Goal: Check status: Check status

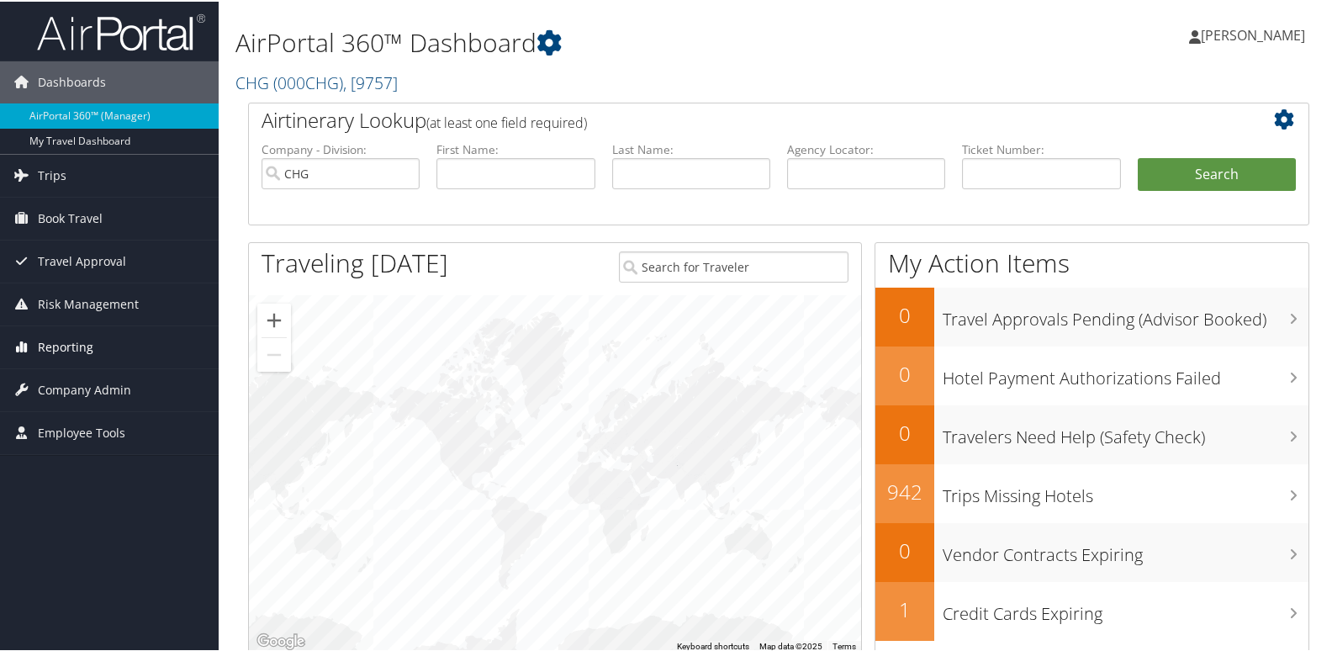
click at [101, 350] on link "Reporting" at bounding box center [109, 346] width 219 height 42
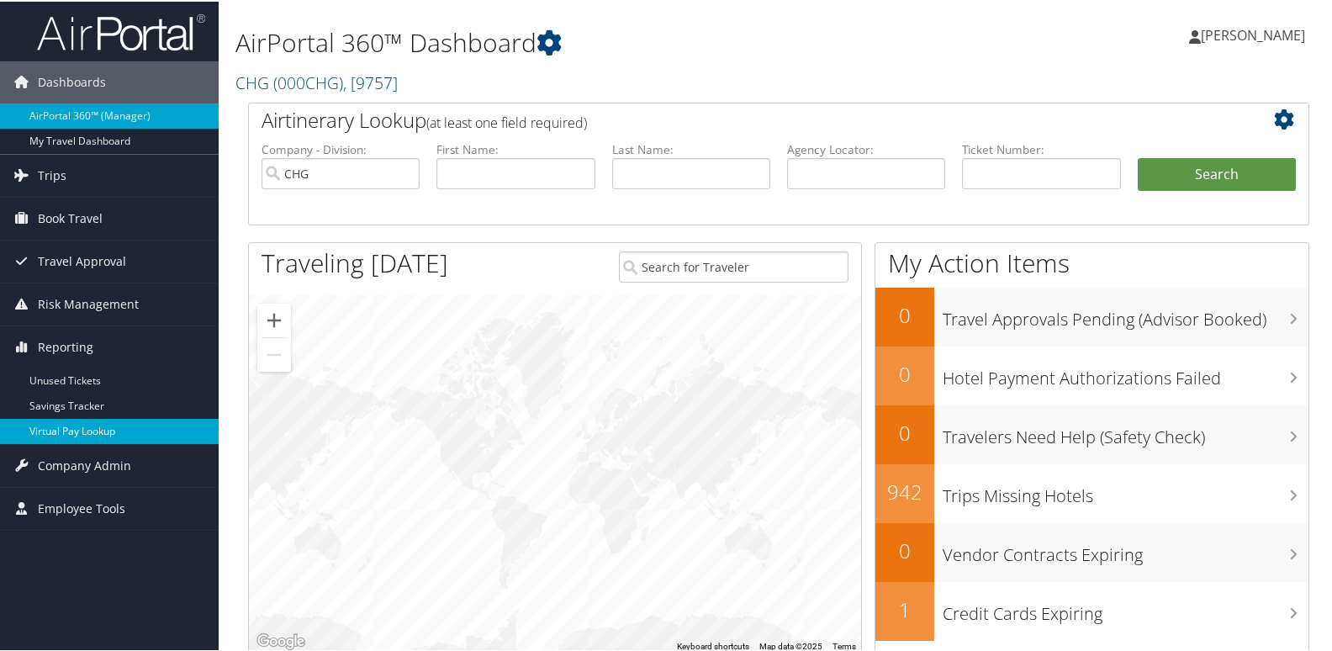
click at [106, 438] on link "Virtual Pay Lookup" at bounding box center [109, 429] width 219 height 25
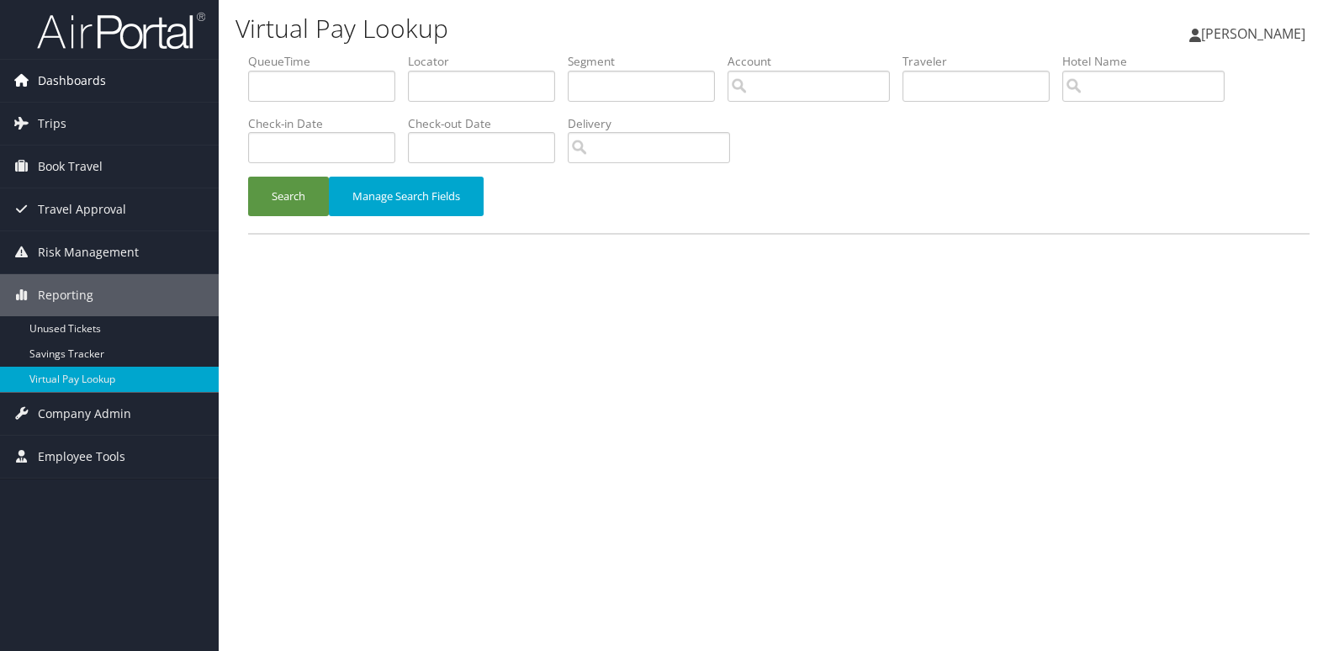
click at [115, 75] on link "Dashboards" at bounding box center [109, 81] width 219 height 42
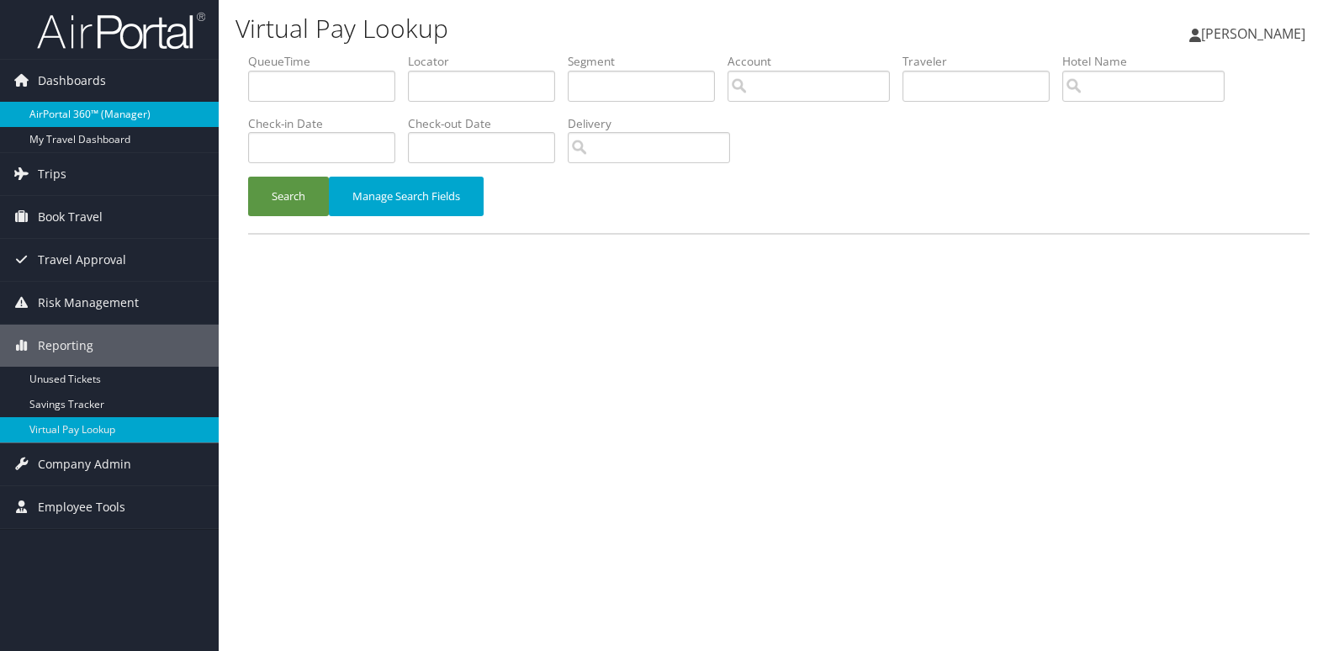
click at [138, 124] on link "AirPortal 360™ (Manager)" at bounding box center [109, 114] width 219 height 25
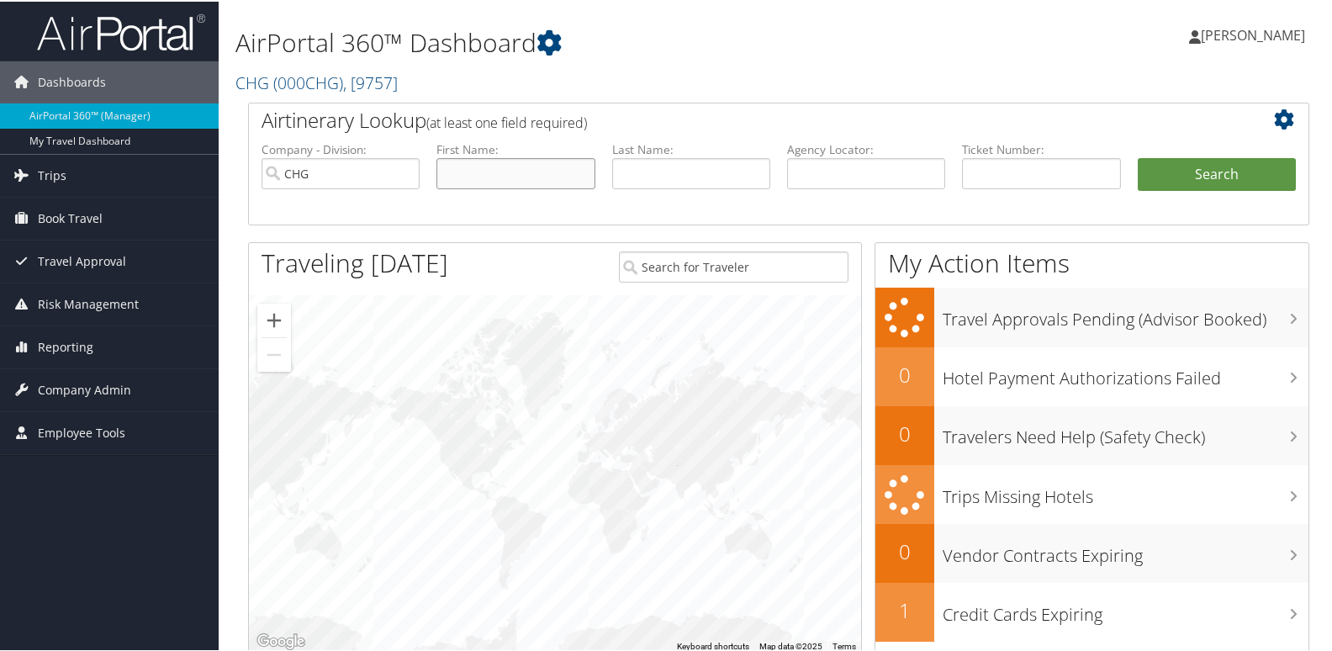
click at [505, 176] on input "text" at bounding box center [515, 171] width 158 height 31
paste input "[PERSON_NAME]"
type input "[PERSON_NAME]"
click at [660, 172] on input "text" at bounding box center [691, 171] width 158 height 31
paste input "Cearlock"
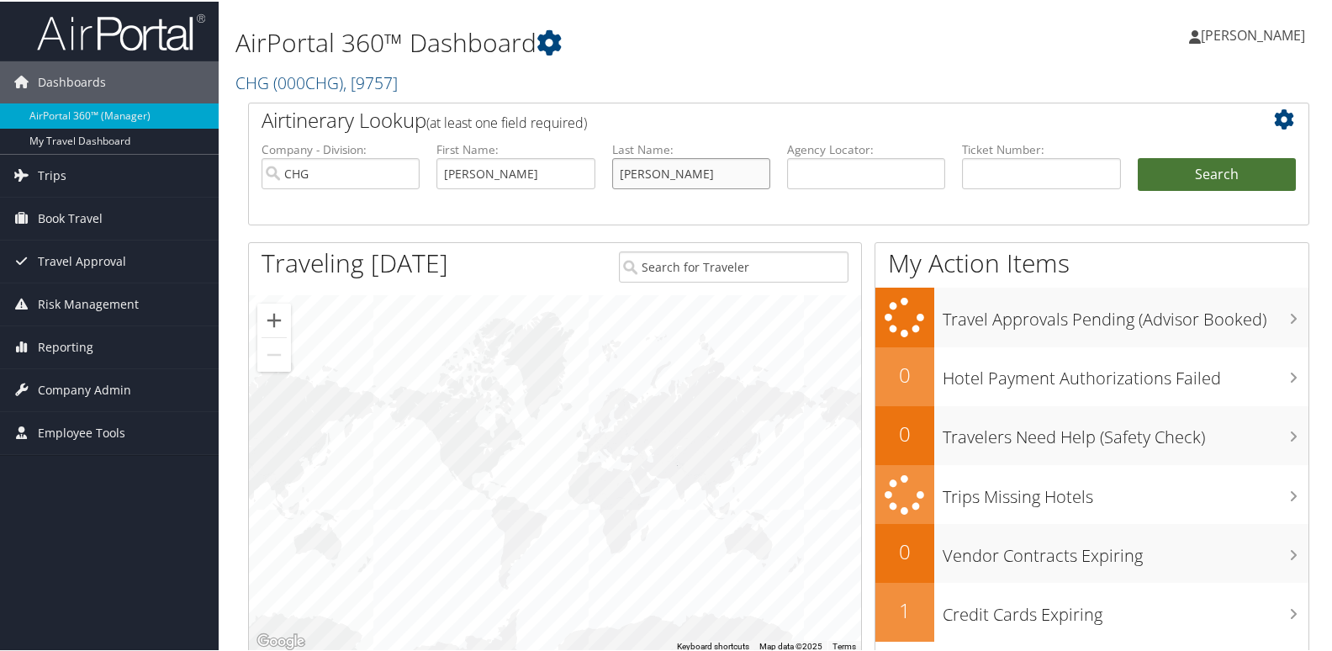
type input "Cearlock"
click at [1218, 179] on button "Search" at bounding box center [1217, 173] width 158 height 34
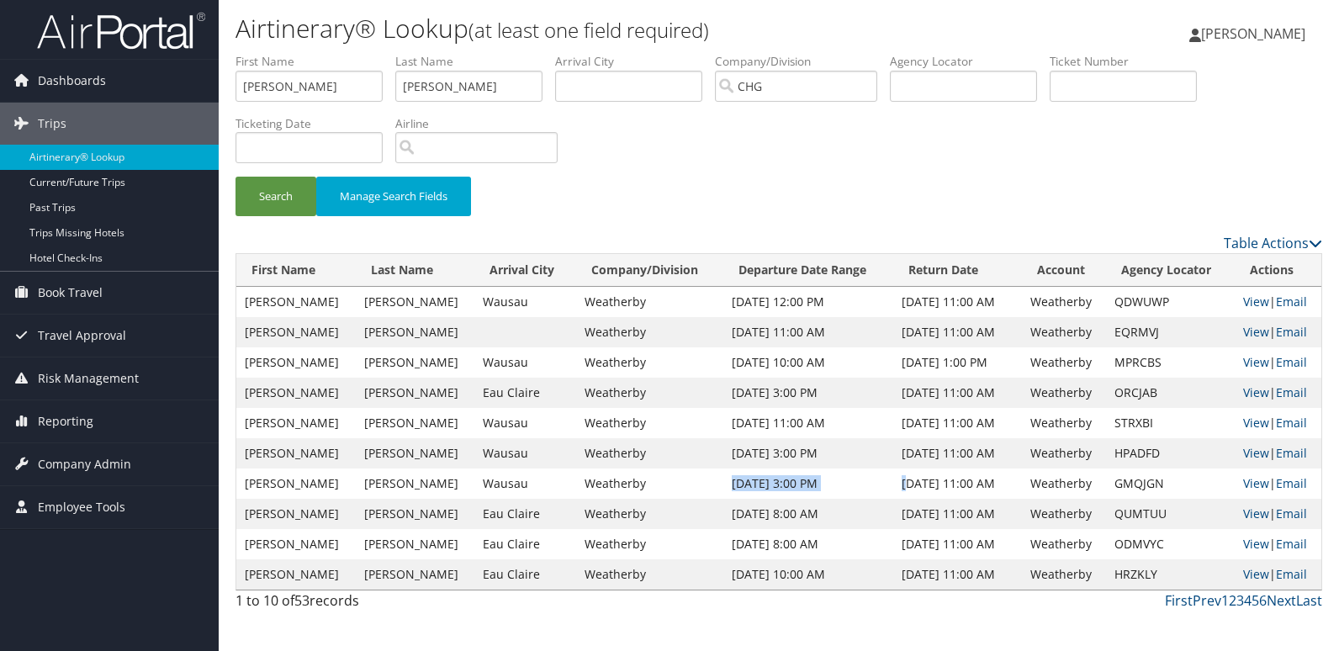
drag, startPoint x: 695, startPoint y: 483, endPoint x: 880, endPoint y: 485, distance: 185.0
click at [880, 485] on tr "Michael Cearlock Wausau Weatherby Sep 25, 2024 3:00 PM Oct 1, 2024 11:00 AM Wea…" at bounding box center [778, 483] width 1085 height 30
drag, startPoint x: 880, startPoint y: 485, endPoint x: 883, endPoint y: 606, distance: 121.2
click at [883, 606] on div "First Prev 1 2 3 4 5 6 Next Last" at bounding box center [918, 600] width 809 height 20
click at [1250, 489] on link "View" at bounding box center [1256, 483] width 26 height 16
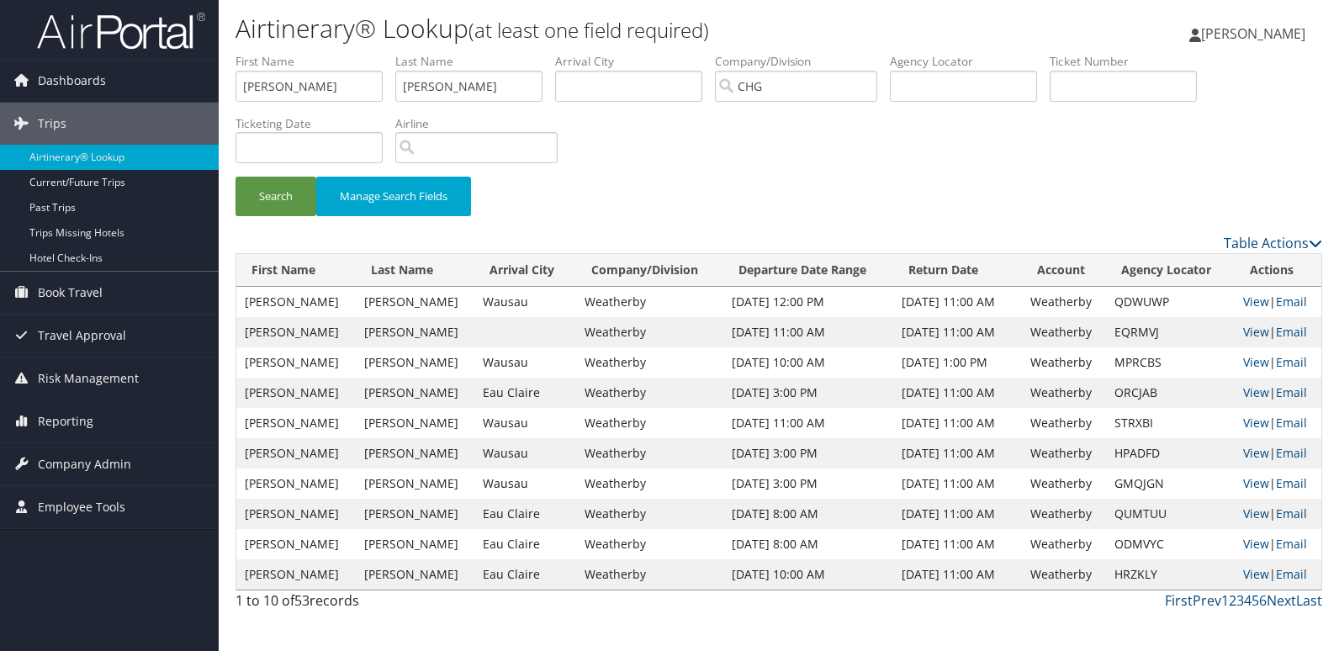
drag, startPoint x: 696, startPoint y: 331, endPoint x: 1008, endPoint y: 336, distance: 312.1
click at [1008, 336] on tr "Michael Cearlock Weatherby Sep 29, 2024 11:00 AM Oct 1, 2024 11:00 AM Weatherby…" at bounding box center [778, 332] width 1085 height 30
click at [922, 633] on div "Airtinerary® Lookup (at least one field required) Mack Bravo Mack Bravo My Sett…" at bounding box center [779, 325] width 1120 height 651
click at [894, 603] on div "First Prev 1 2 3 4 5 6 Next Last" at bounding box center [918, 600] width 809 height 20
click at [965, 136] on div "Search Manage Search Fields" at bounding box center [779, 143] width 1112 height 180
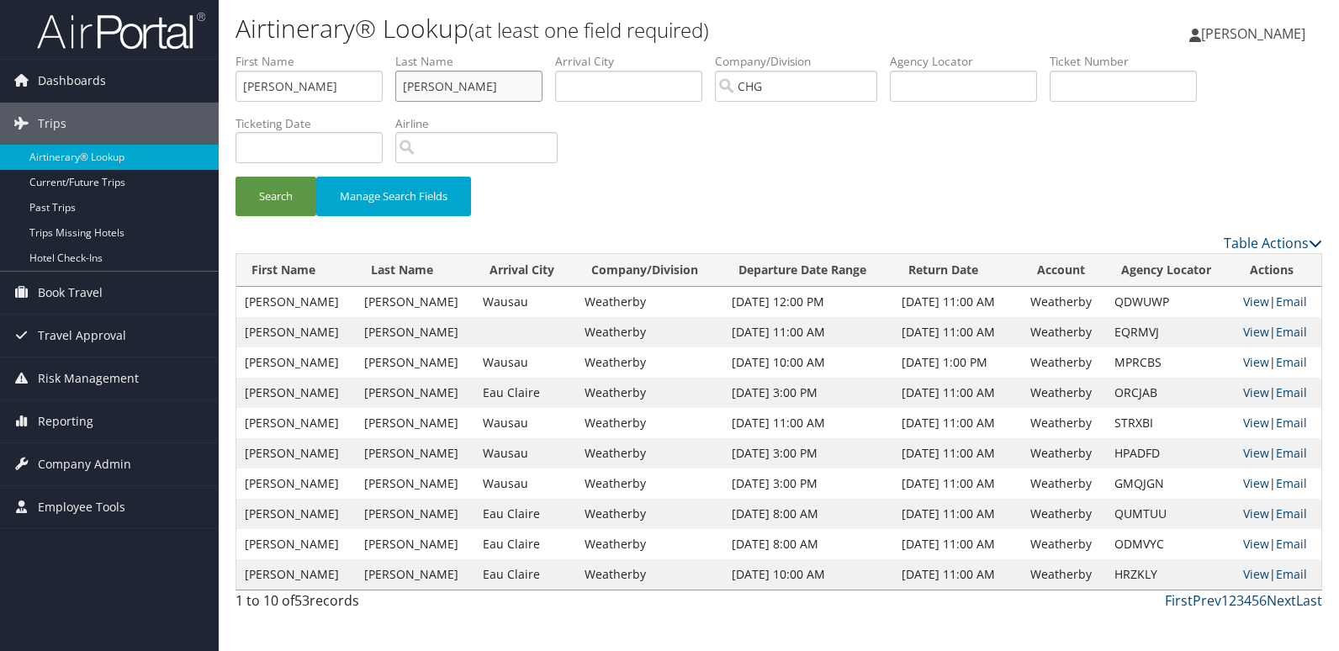
click at [468, 87] on input "Cearlock" at bounding box center [468, 86] width 147 height 31
paste input "Jeffrey Smith"
click at [462, 88] on input "Jeffrey Smith" at bounding box center [468, 86] width 147 height 31
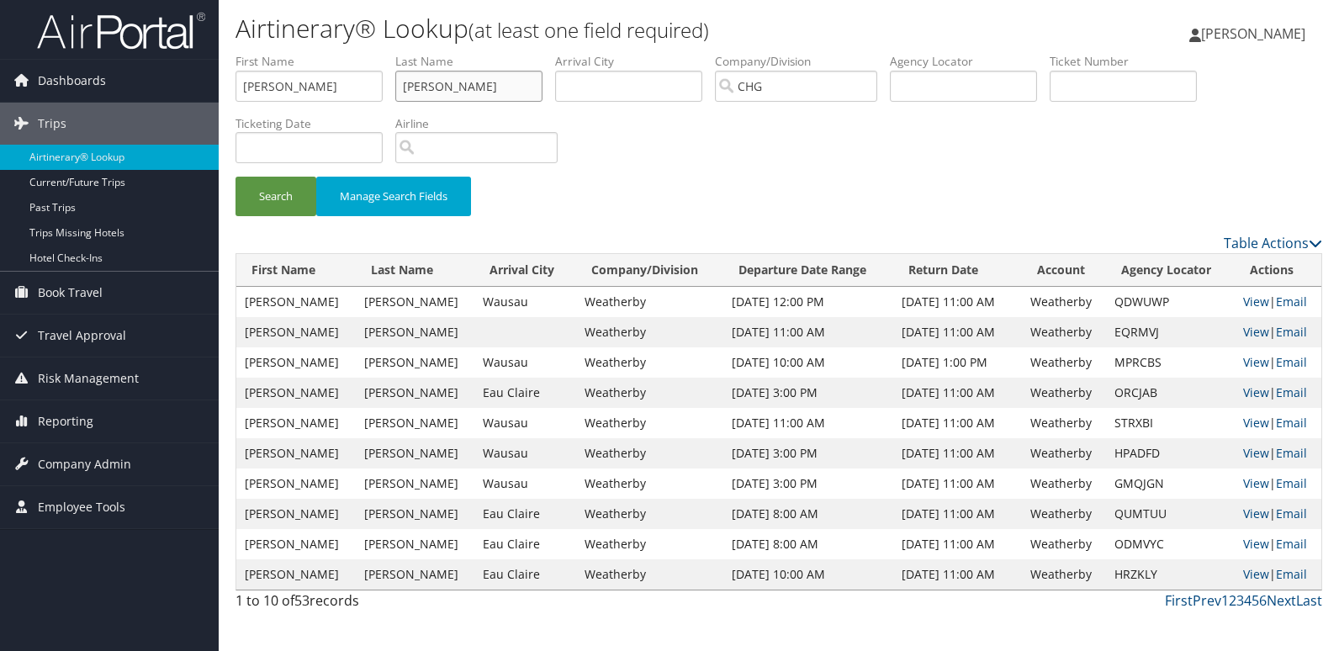
click at [427, 82] on input "Jeffrey Smith" at bounding box center [468, 86] width 147 height 31
type input "Smith"
click at [329, 82] on input "Michael" at bounding box center [308, 86] width 147 height 31
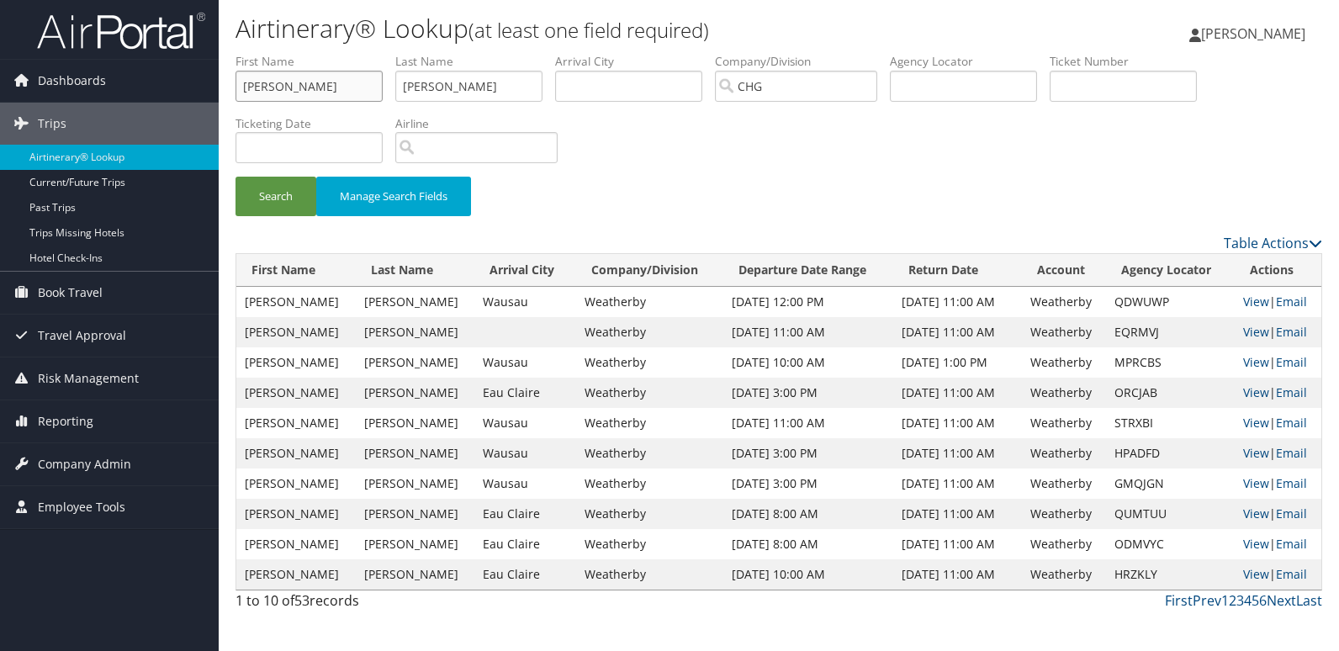
paste input "Jeffrey"
type input "Jeffrey"
click at [282, 189] on button "Search" at bounding box center [275, 197] width 81 height 40
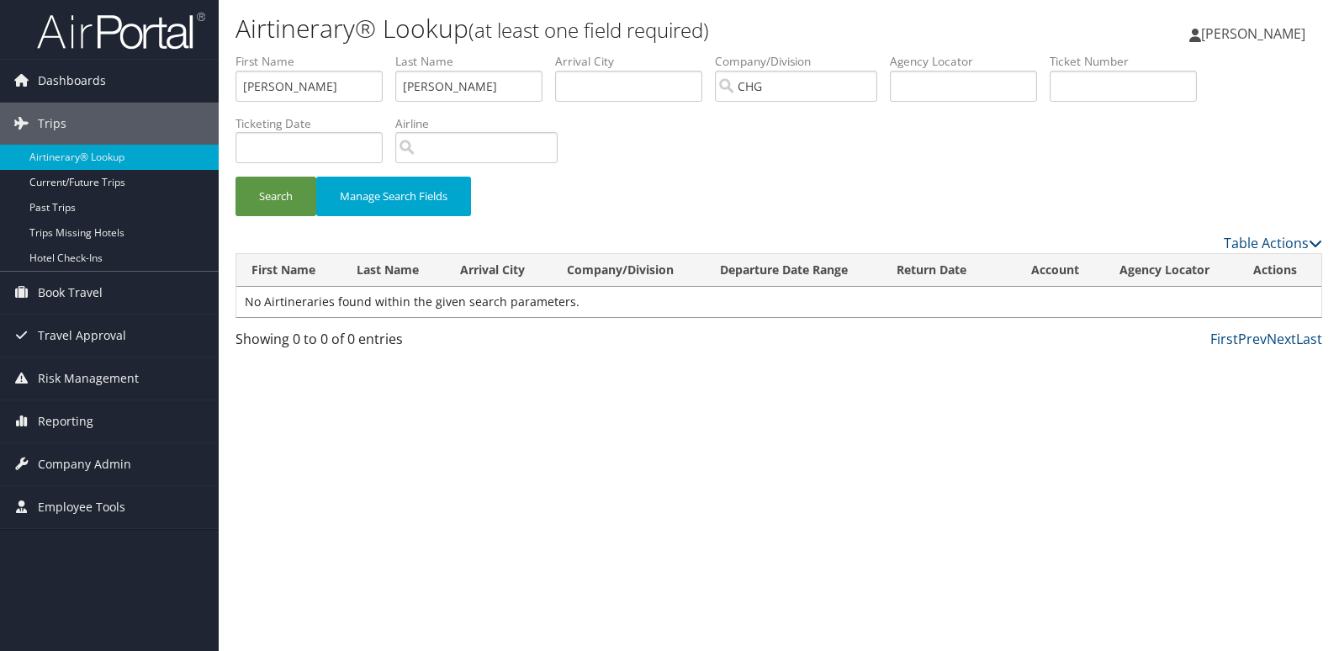
click at [521, 291] on td "No Airtineraries found within the given search parameters." at bounding box center [778, 302] width 1085 height 30
drag, startPoint x: 521, startPoint y: 291, endPoint x: 464, endPoint y: 325, distance: 66.8
click at [479, 329] on div "Showing 0 to 0 of 0 entries" at bounding box center [361, 343] width 253 height 29
click at [325, 301] on td "No Airtineraries found within the given search parameters." at bounding box center [778, 302] width 1085 height 30
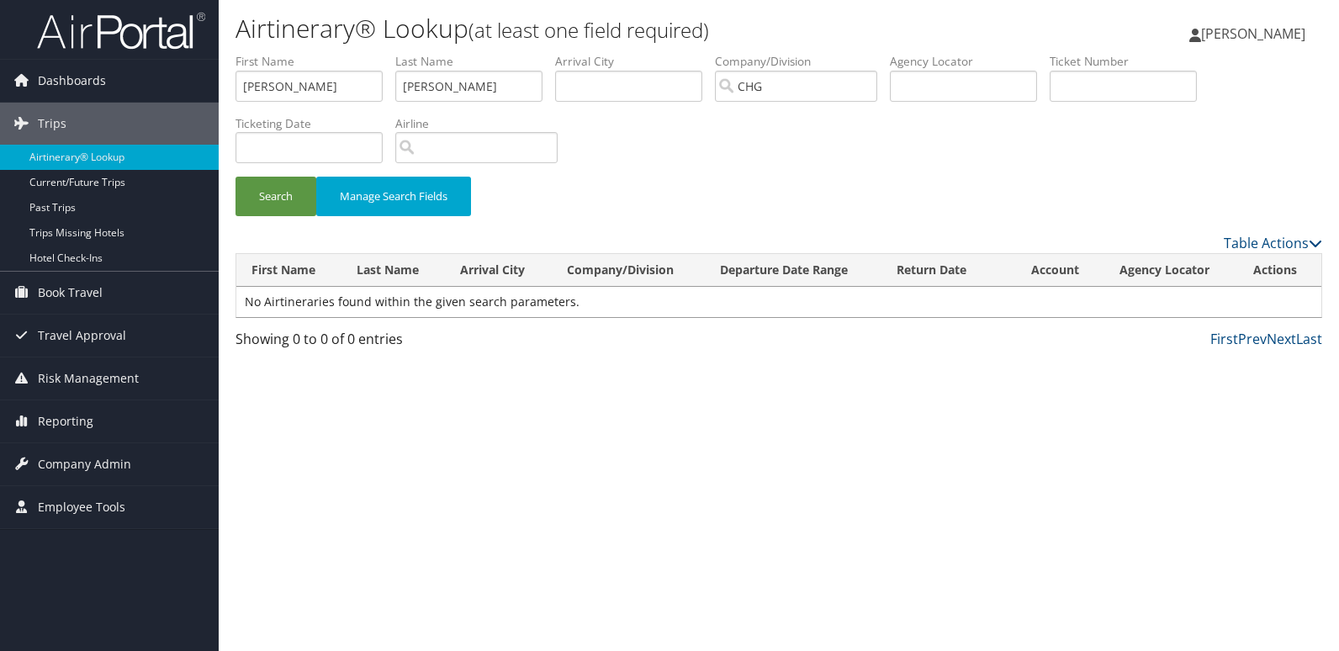
click at [443, 326] on div "Please wait. This may take a while depending on your search filters. First Name…" at bounding box center [778, 291] width 1087 height 76
